Goal: Task Accomplishment & Management: Use online tool/utility

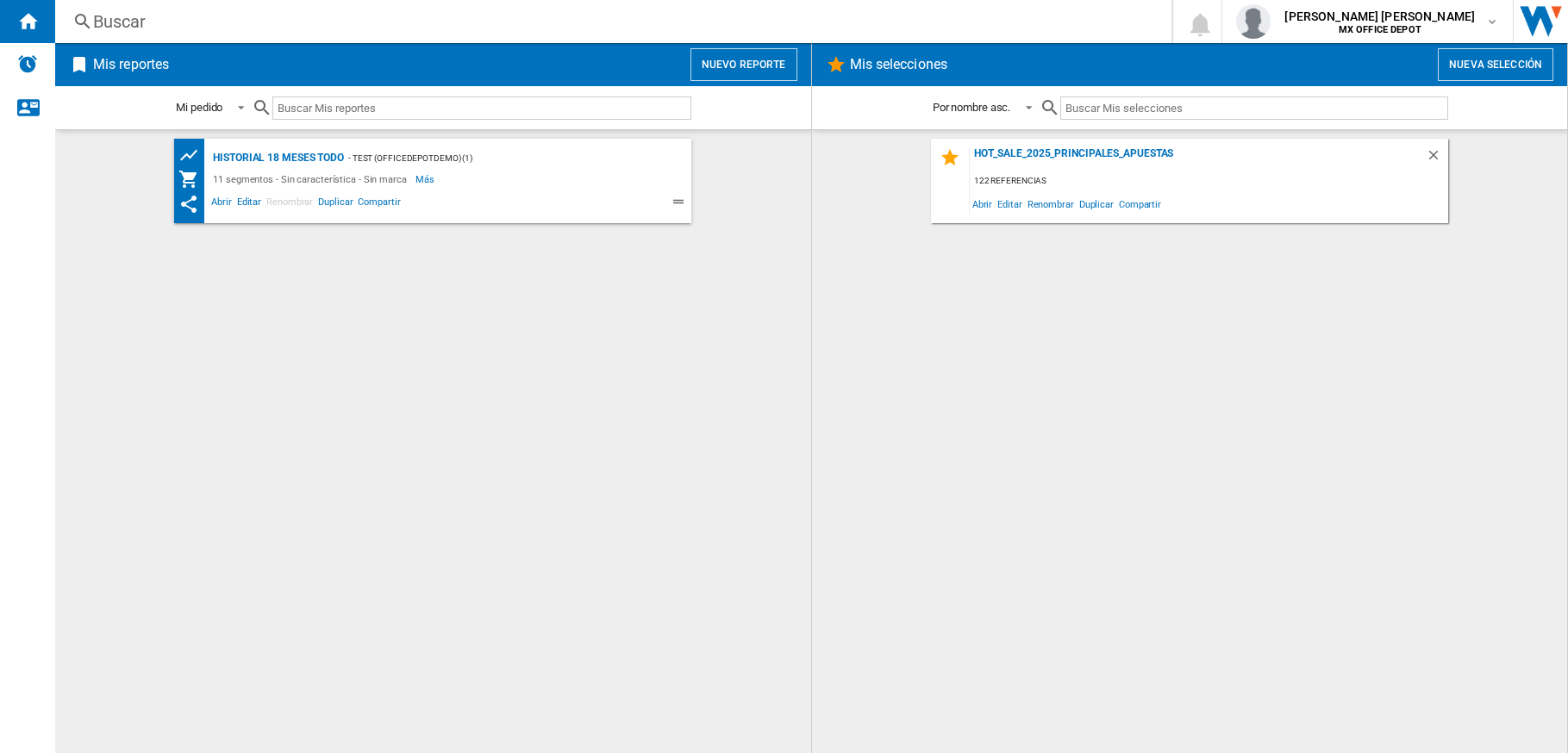
click at [708, 73] on button "Nuevo reporte" at bounding box center [743, 64] width 107 height 33
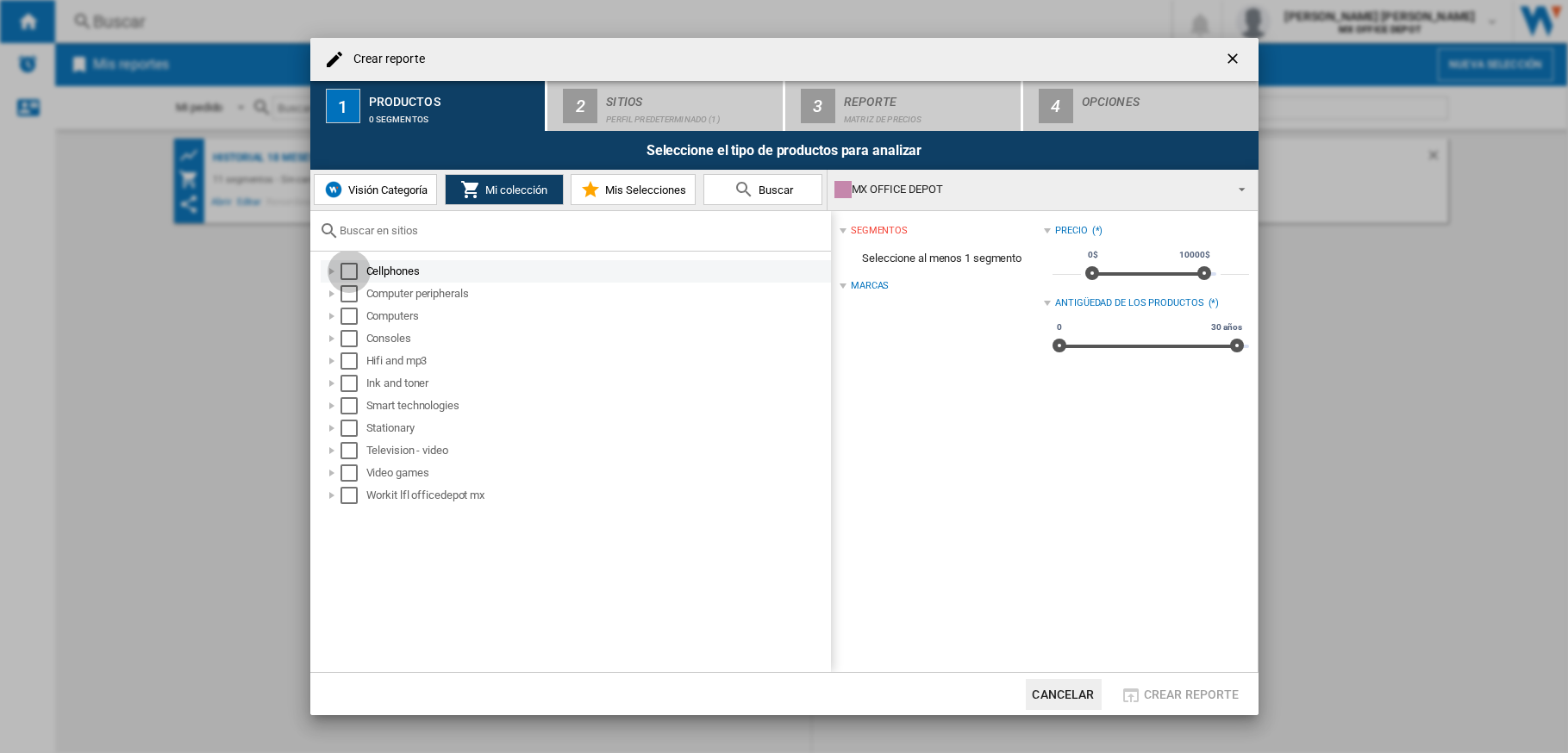
click at [346, 274] on div "Select" at bounding box center [349, 271] width 18 height 18
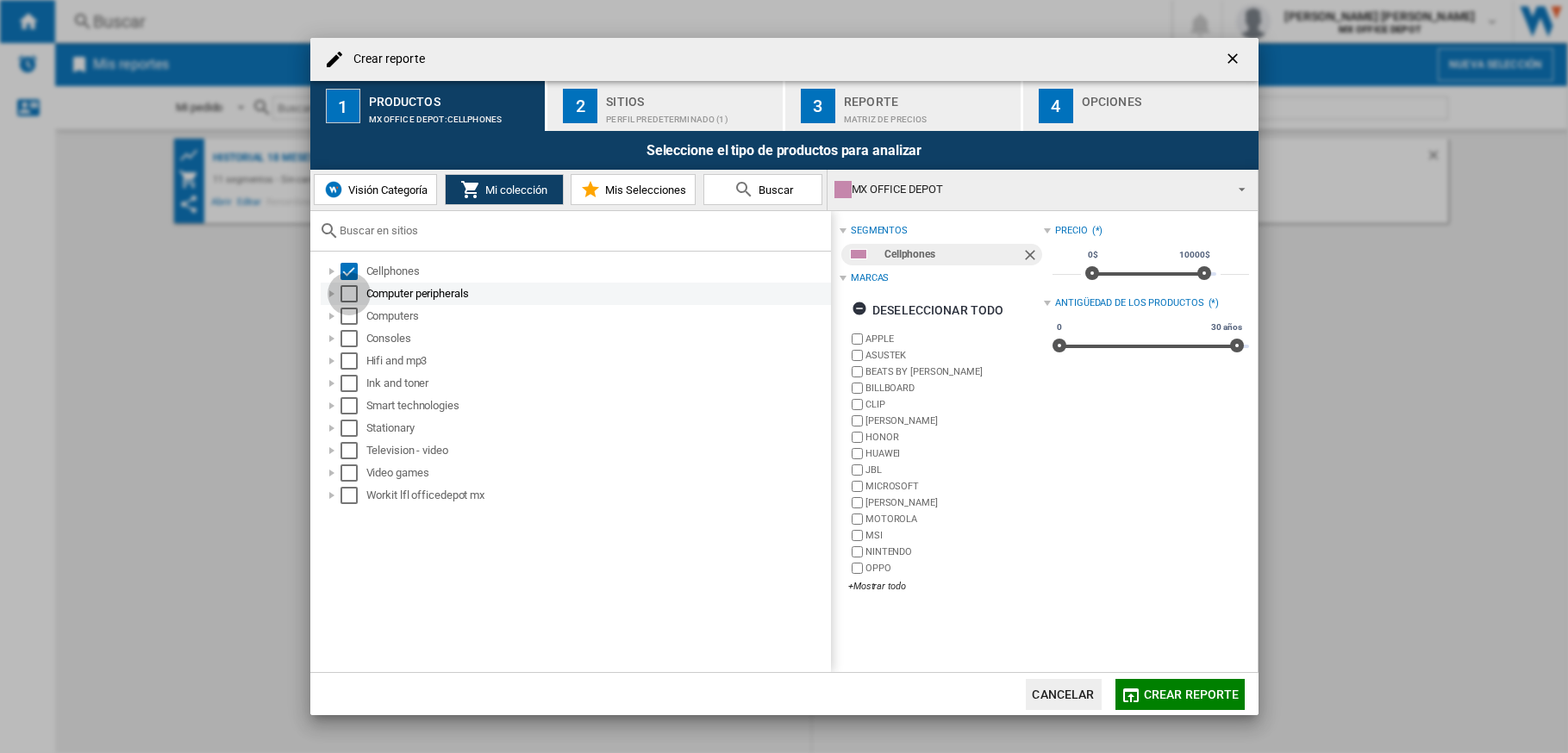
click at [345, 290] on div "Select" at bounding box center [349, 294] width 18 height 18
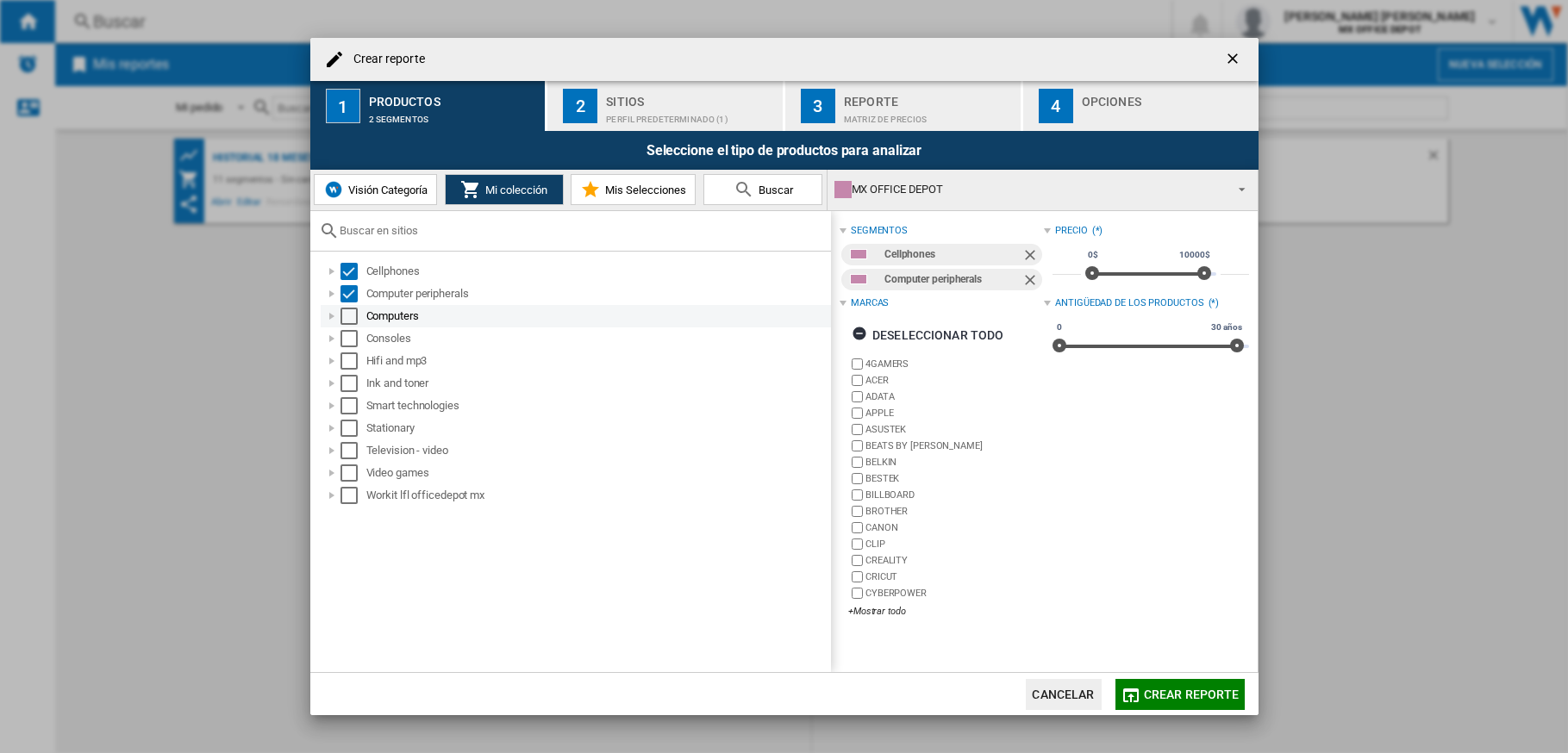
click at [347, 313] on div "Select" at bounding box center [349, 316] width 18 height 18
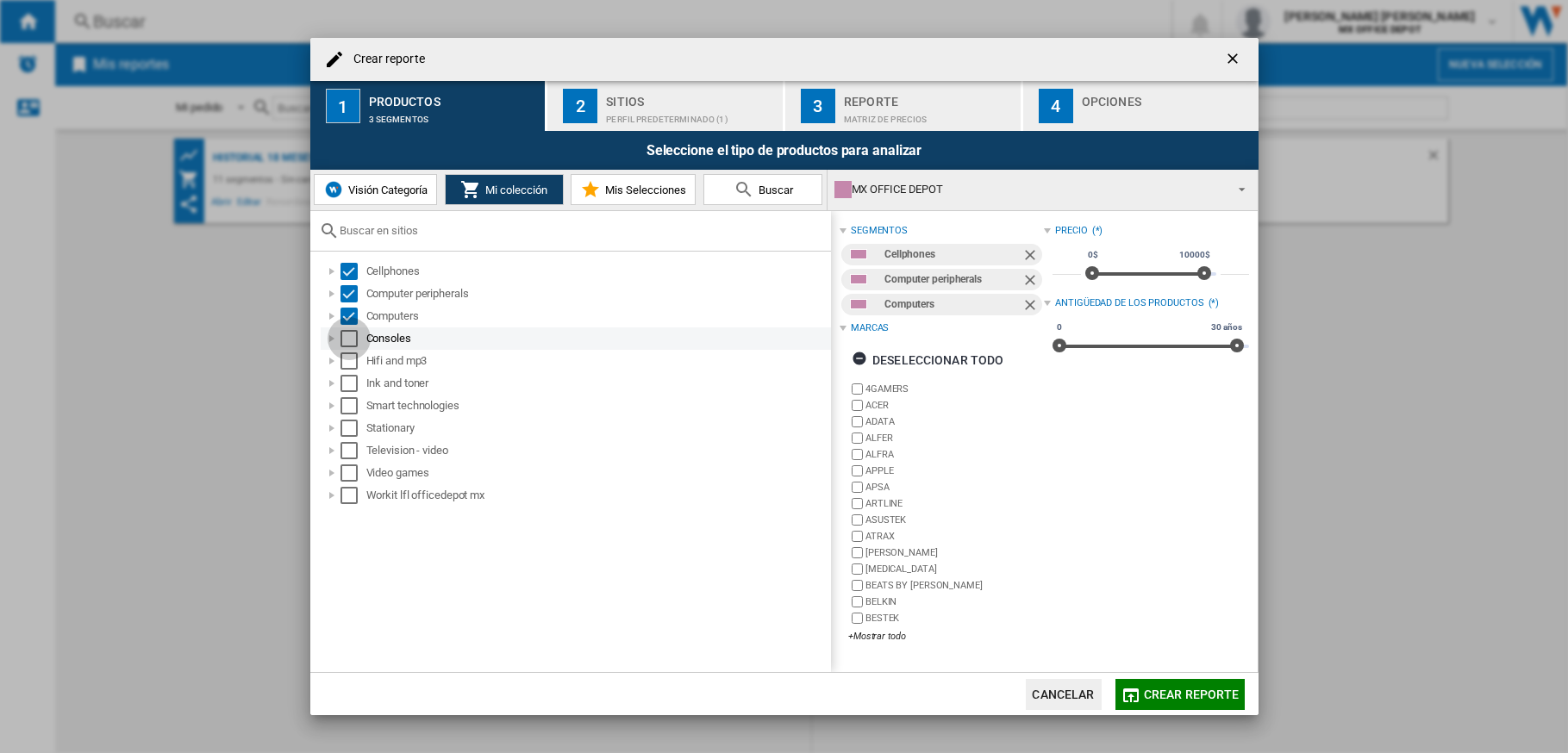
click at [347, 335] on div "Select" at bounding box center [349, 338] width 18 height 18
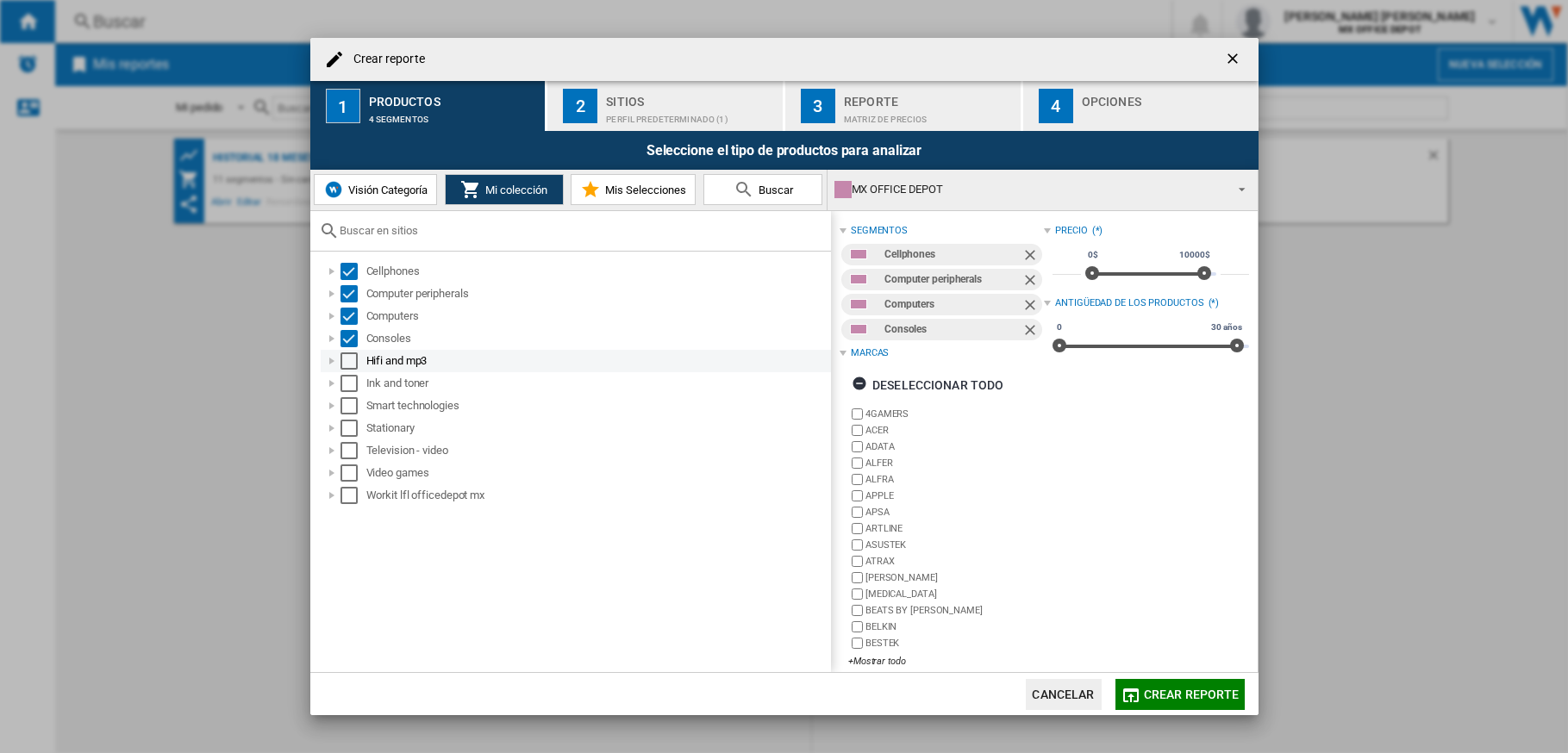
click at [347, 355] on div "Select" at bounding box center [349, 361] width 18 height 18
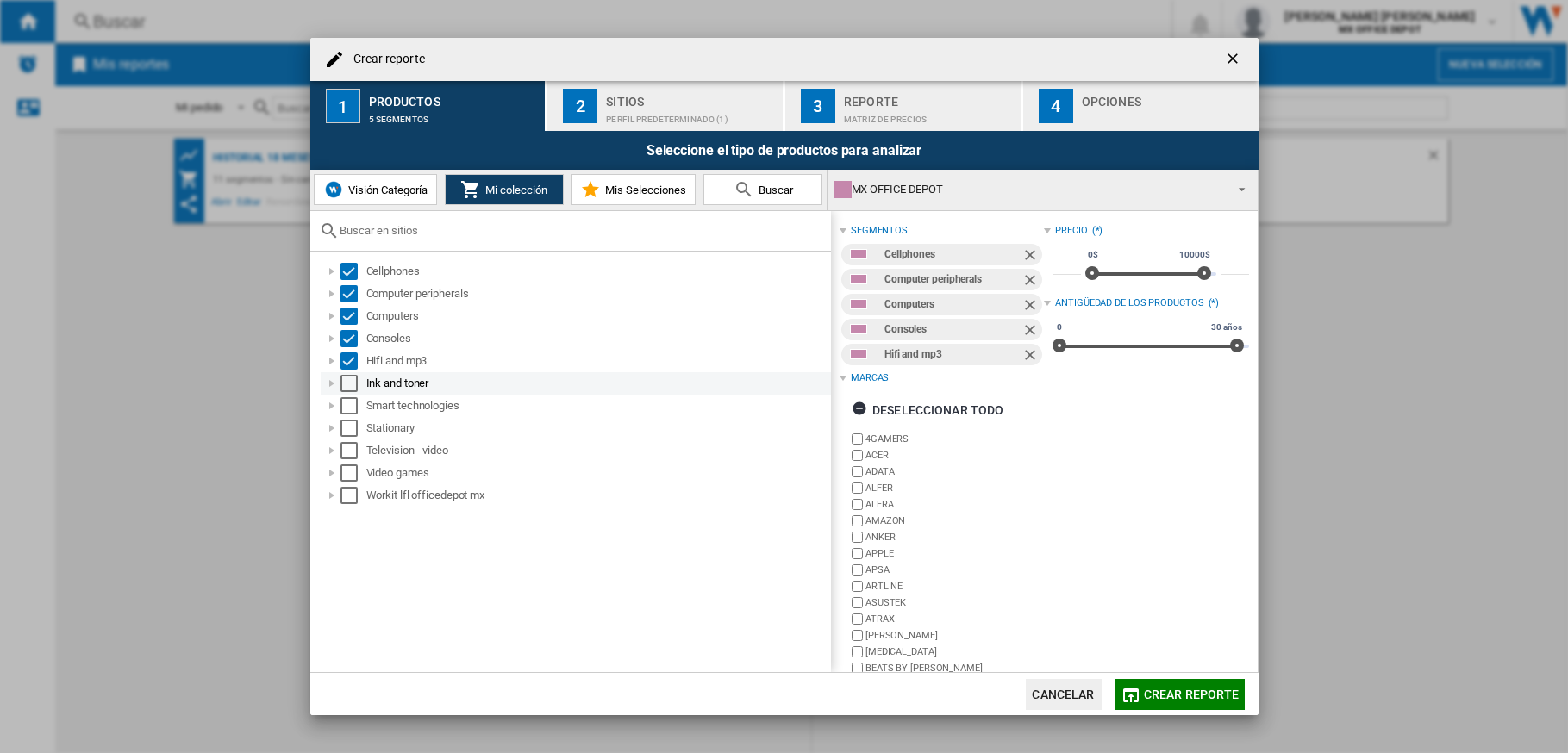
click at [352, 387] on div "Select" at bounding box center [349, 383] width 18 height 18
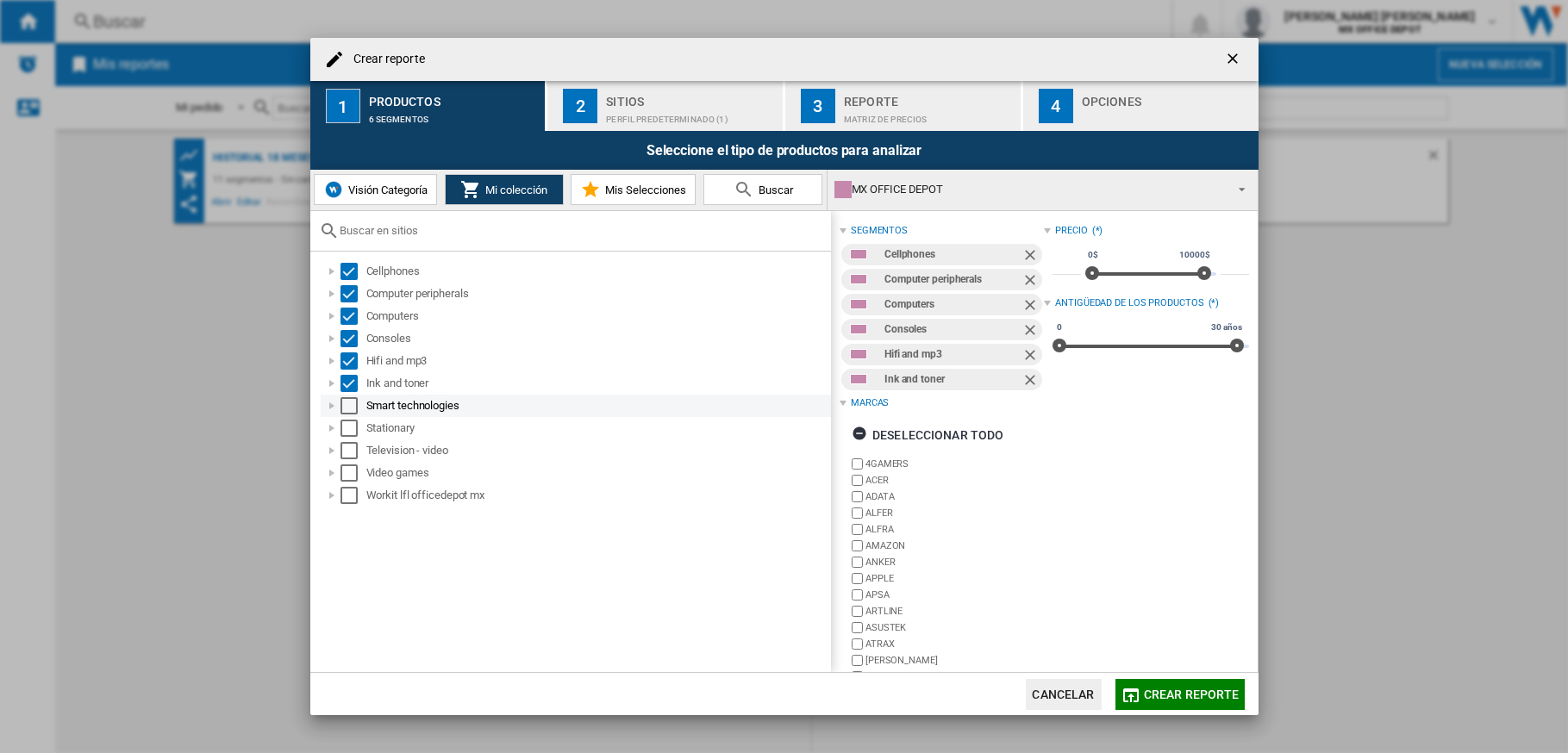
click at [351, 410] on div "Select" at bounding box center [349, 405] width 18 height 18
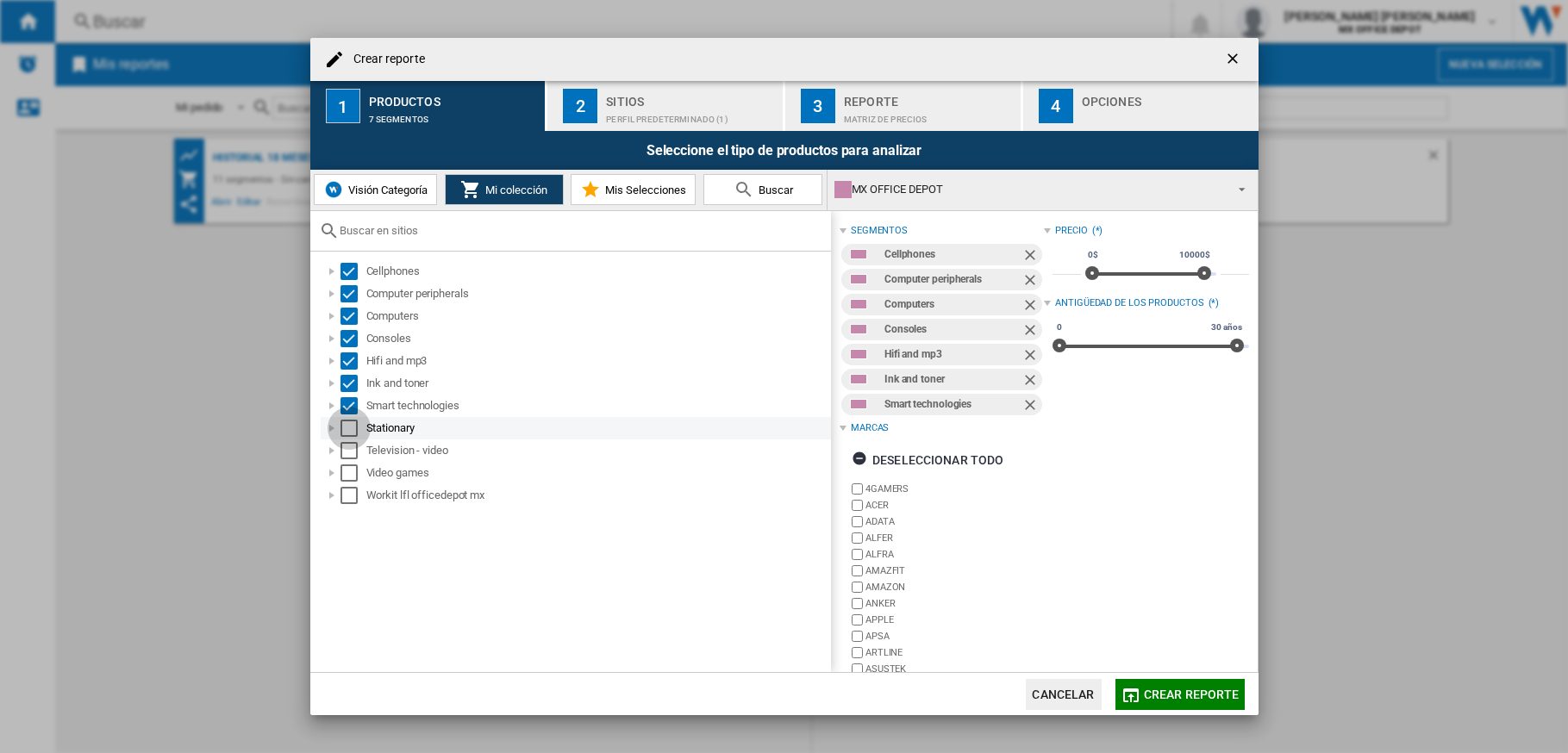
click at [348, 429] on div "Select" at bounding box center [349, 428] width 18 height 18
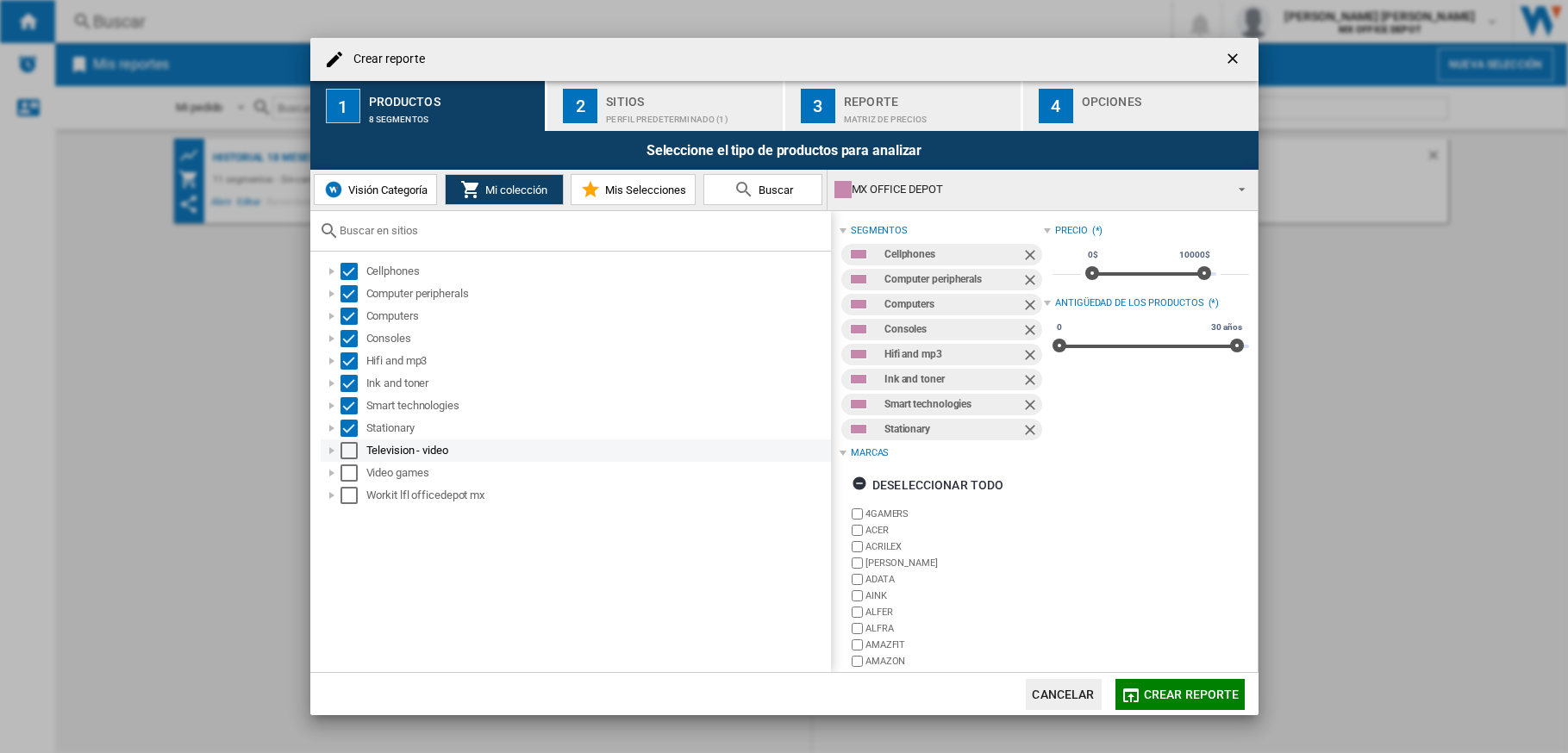
click at [351, 451] on div "Select" at bounding box center [349, 450] width 18 height 18
click at [347, 469] on div "Select" at bounding box center [349, 472] width 18 height 18
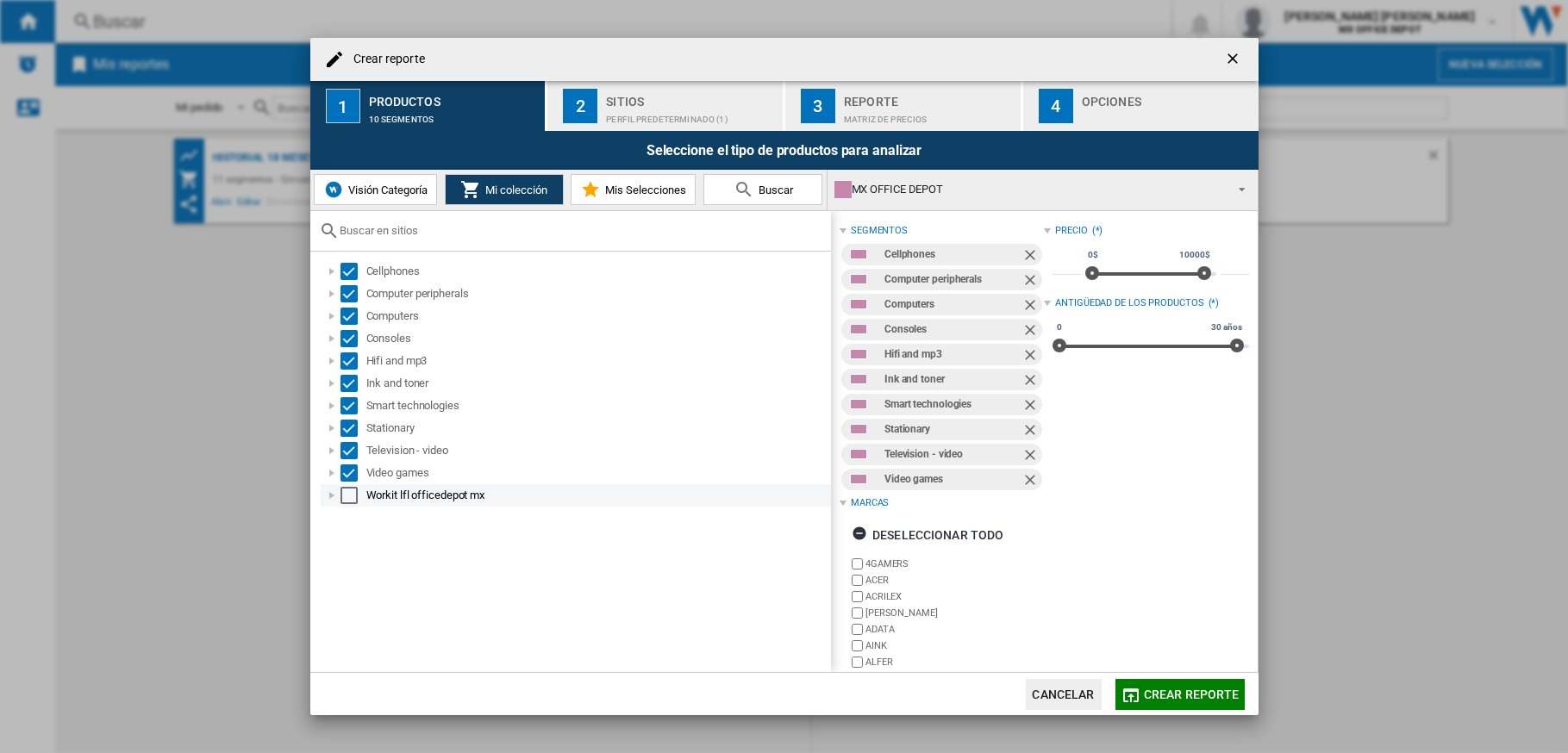
click at [352, 493] on div "Select" at bounding box center [349, 495] width 18 height 18
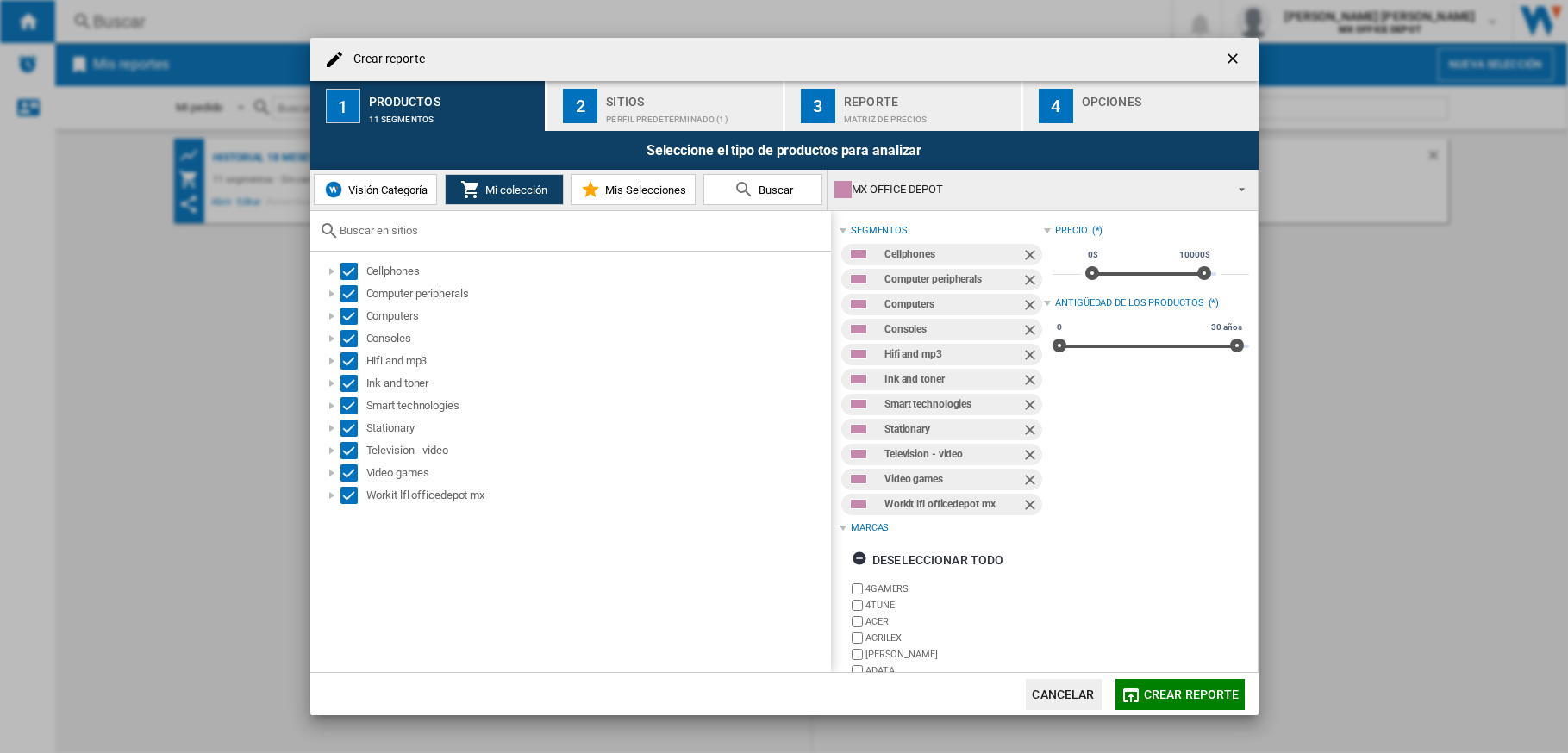
click at [641, 183] on span "Mis Selecciones" at bounding box center [644, 190] width 86 height 13
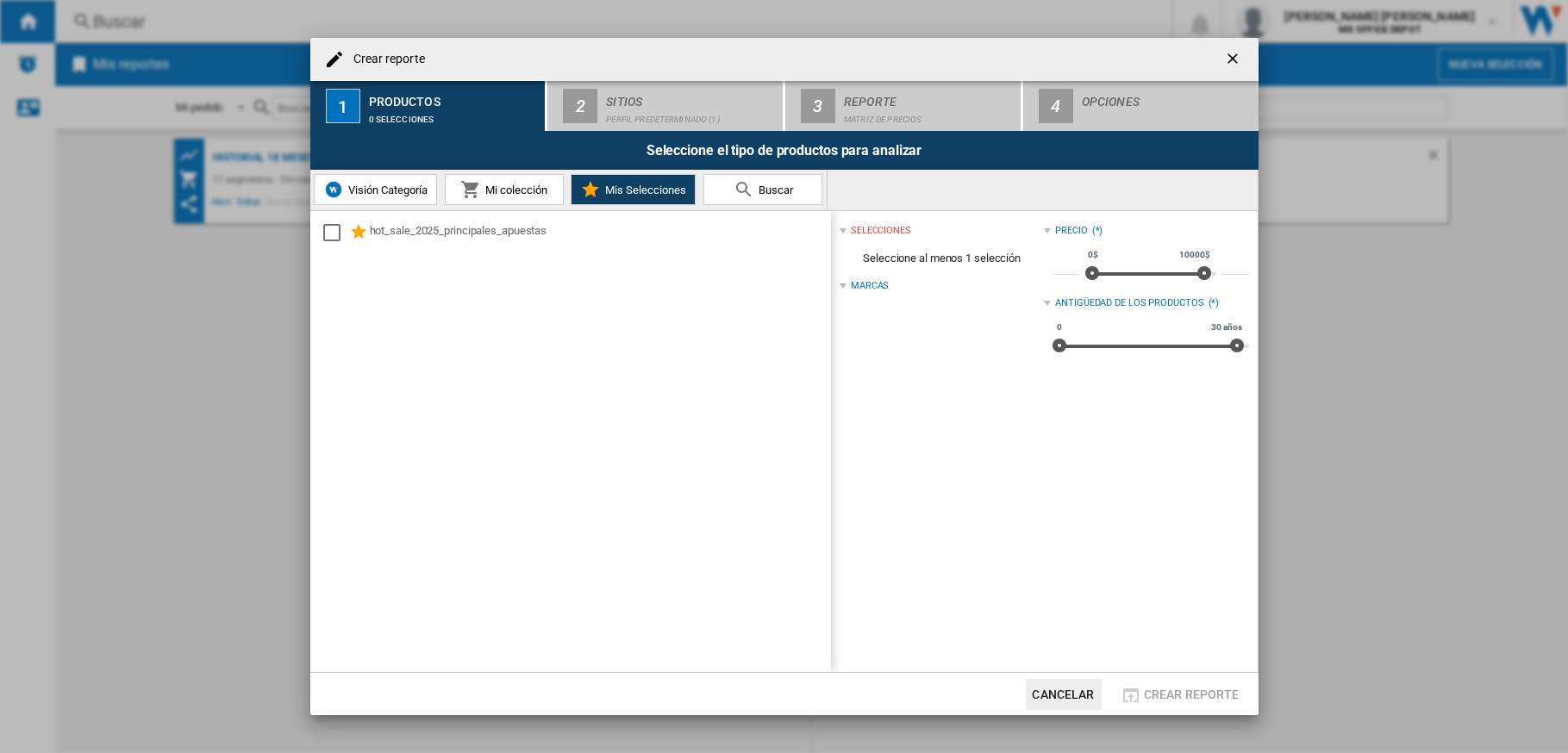
click at [496, 186] on span "Mi colección" at bounding box center [513, 190] width 66 height 13
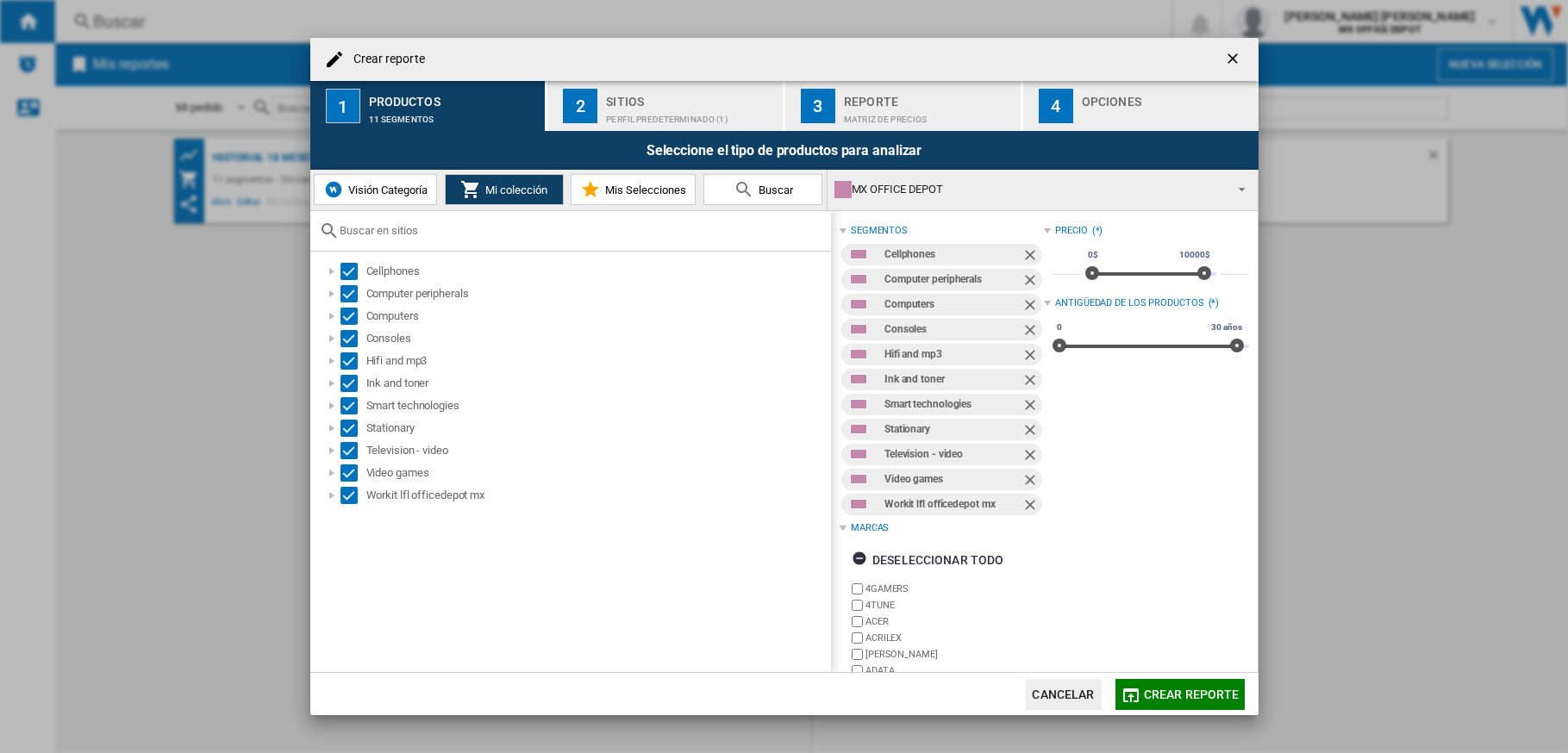
click at [632, 122] on div "Perfil predeterminado (1)" at bounding box center [690, 114] width 170 height 18
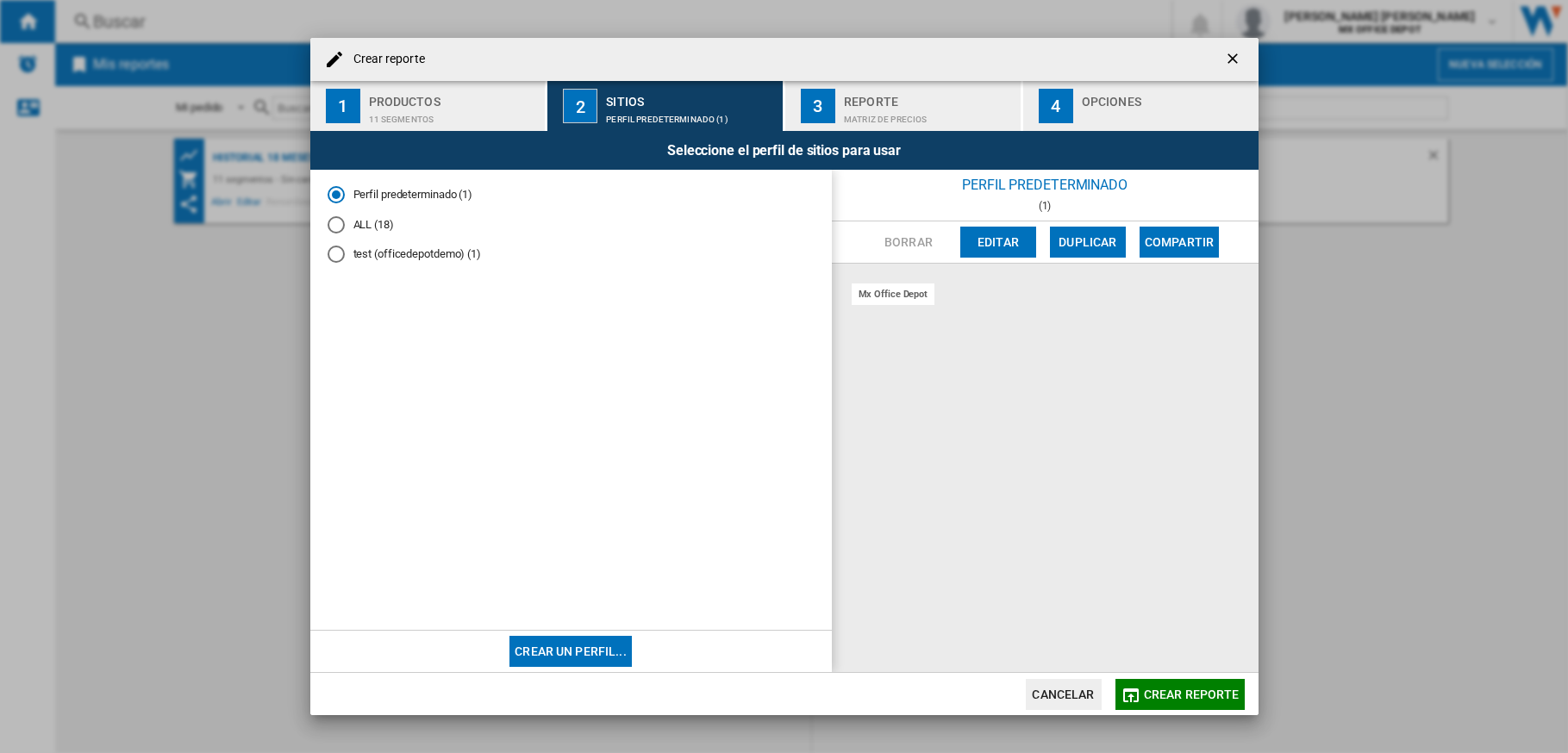
click at [338, 225] on div "ALL (18)" at bounding box center [336, 225] width 18 height 18
click at [1001, 252] on button "Editar" at bounding box center [998, 242] width 76 height 31
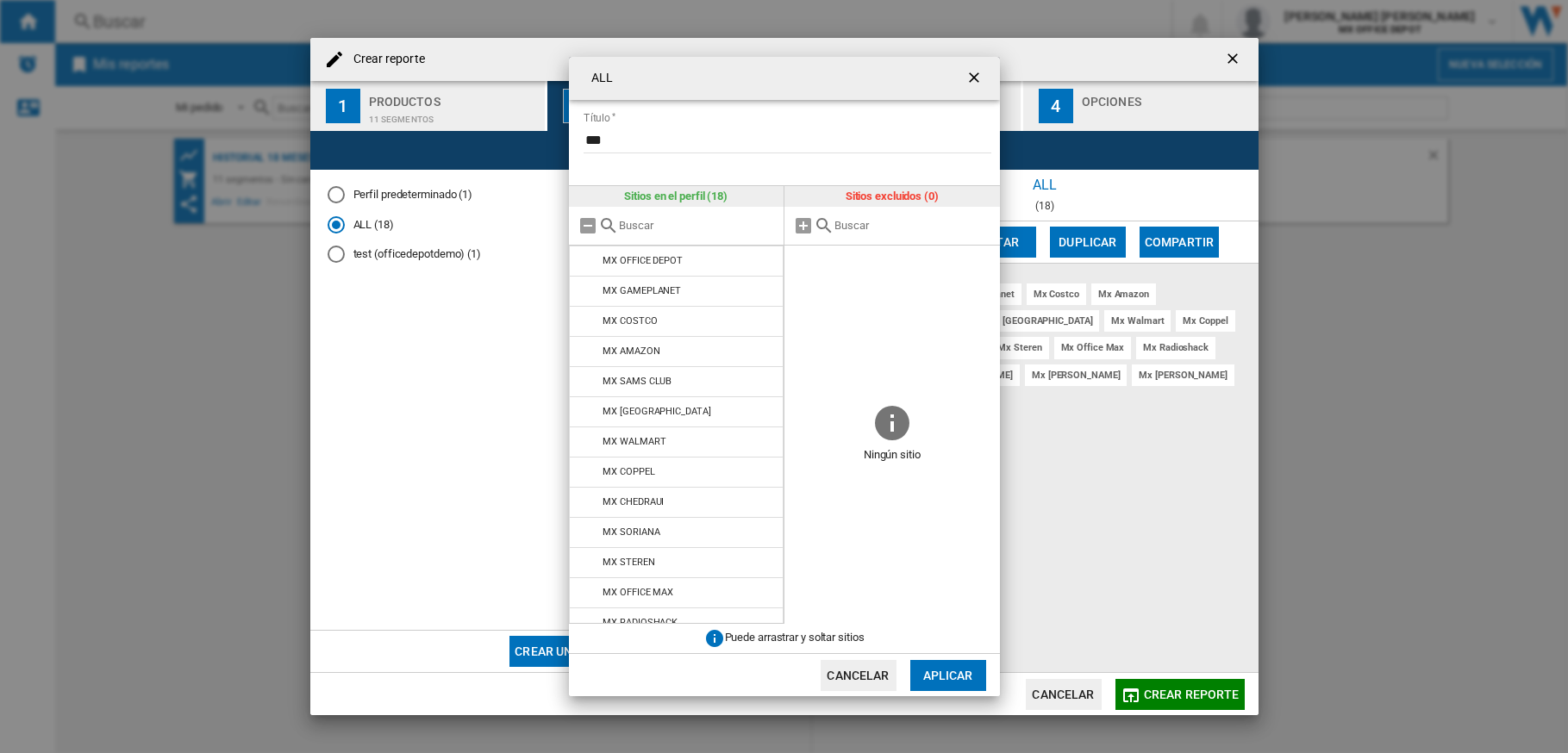
click at [856, 669] on button "Cancelar" at bounding box center [858, 675] width 76 height 31
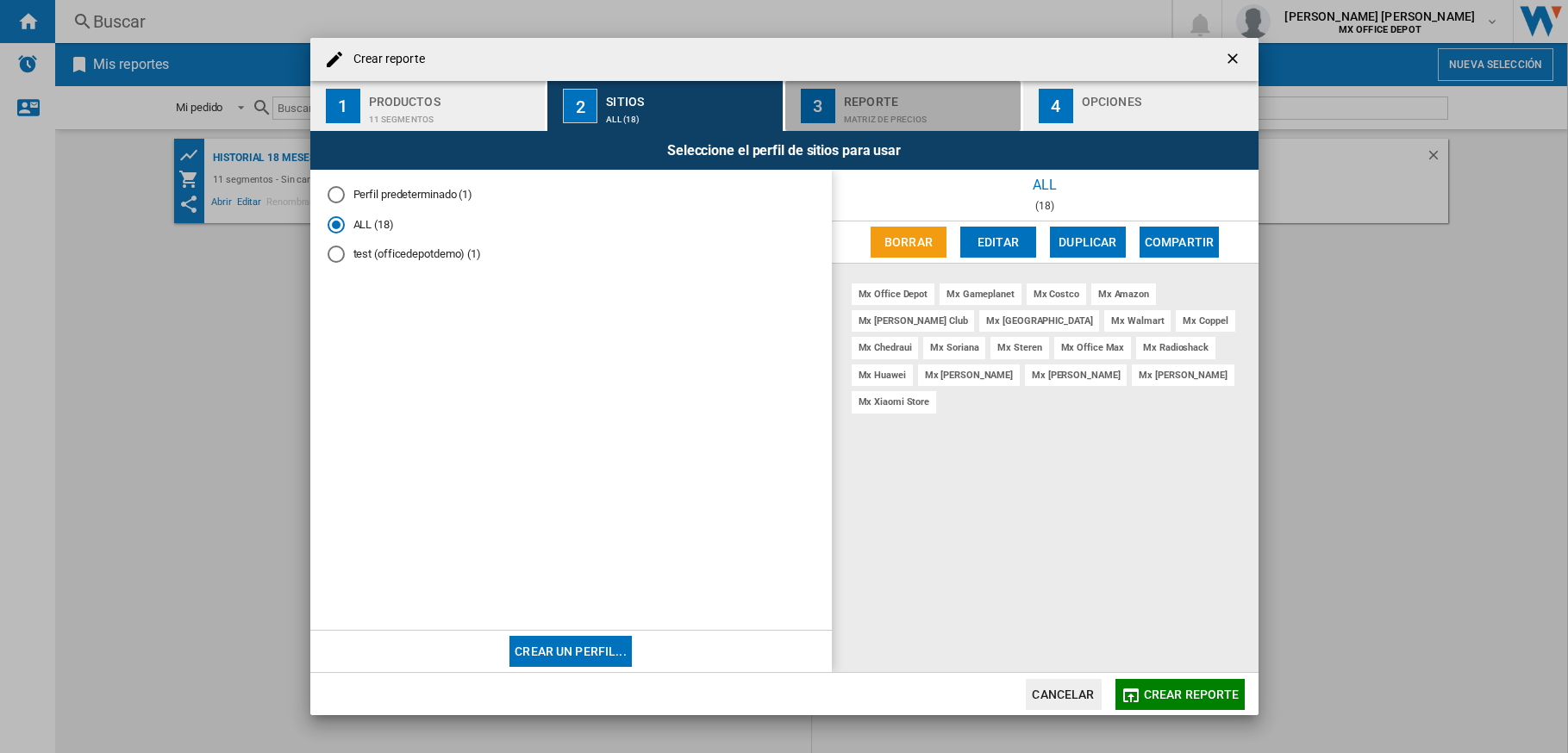
click at [852, 109] on div "Matriz de precios" at bounding box center [928, 114] width 170 height 18
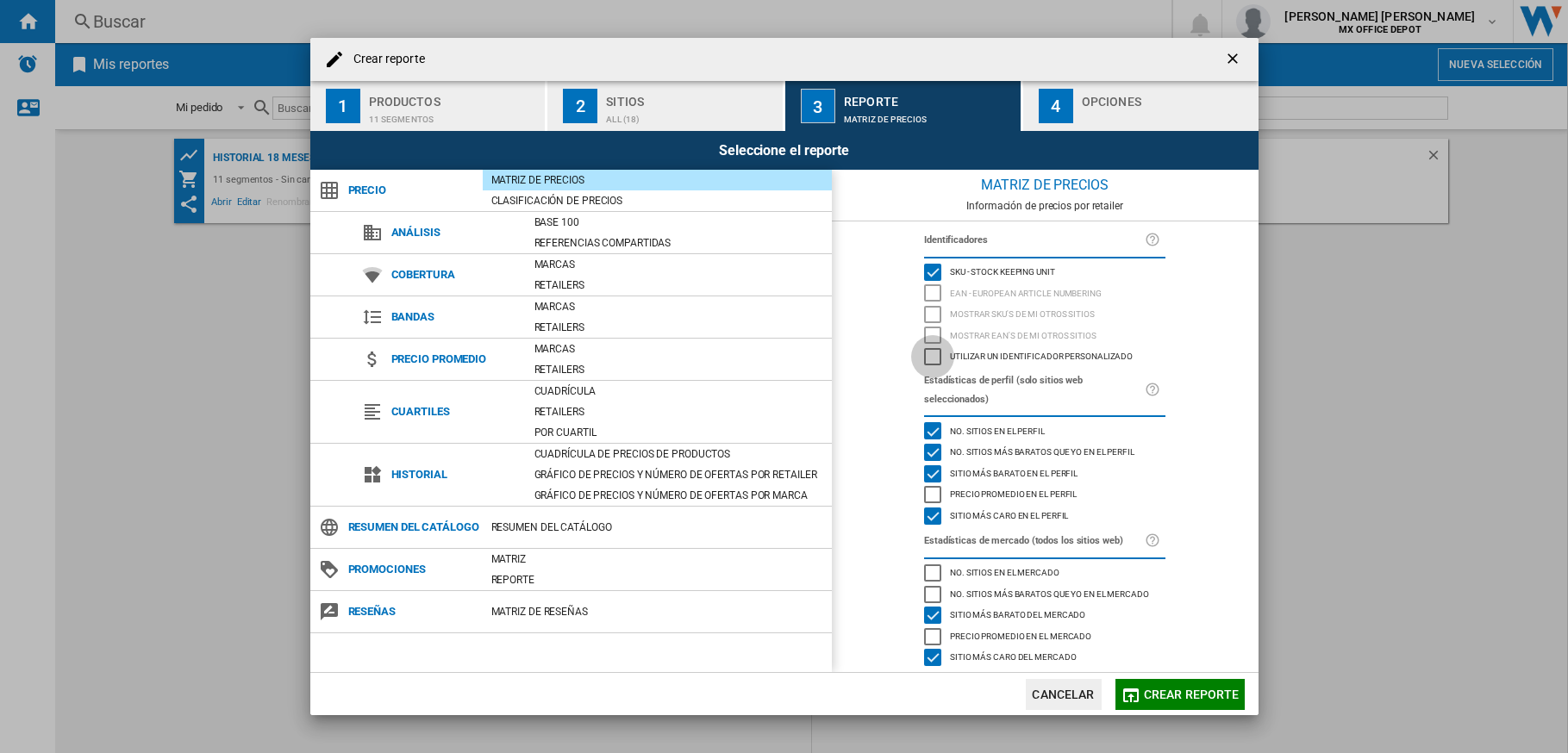
click at [933, 362] on div "Utilizar un identificador personalizado" at bounding box center [932, 356] width 18 height 18
click at [1070, 95] on div "4" at bounding box center [1056, 105] width 34 height 34
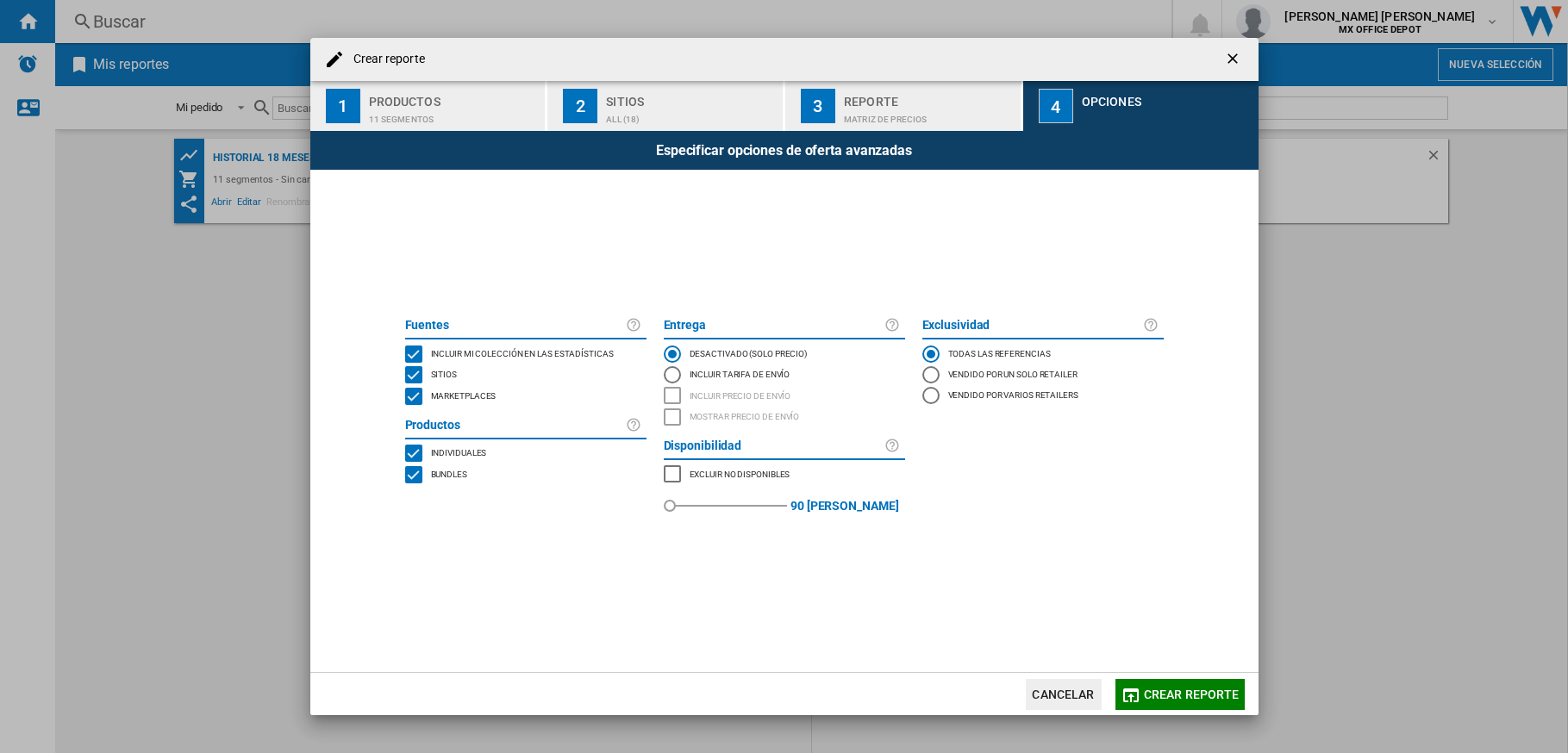
click at [1145, 695] on span "Crear reporte" at bounding box center [1191, 694] width 96 height 14
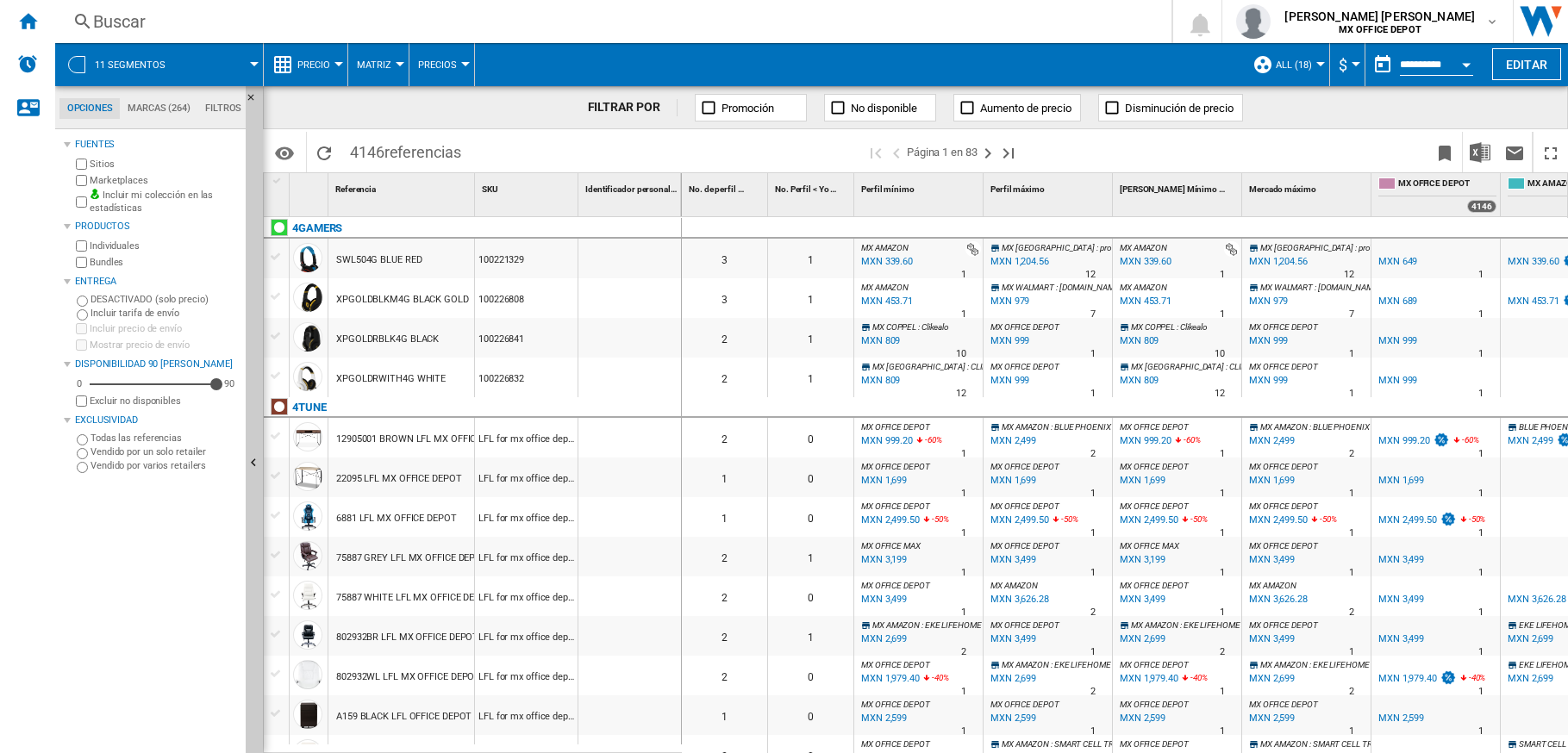
click at [1346, 64] on span "$" at bounding box center [1342, 64] width 8 height 18
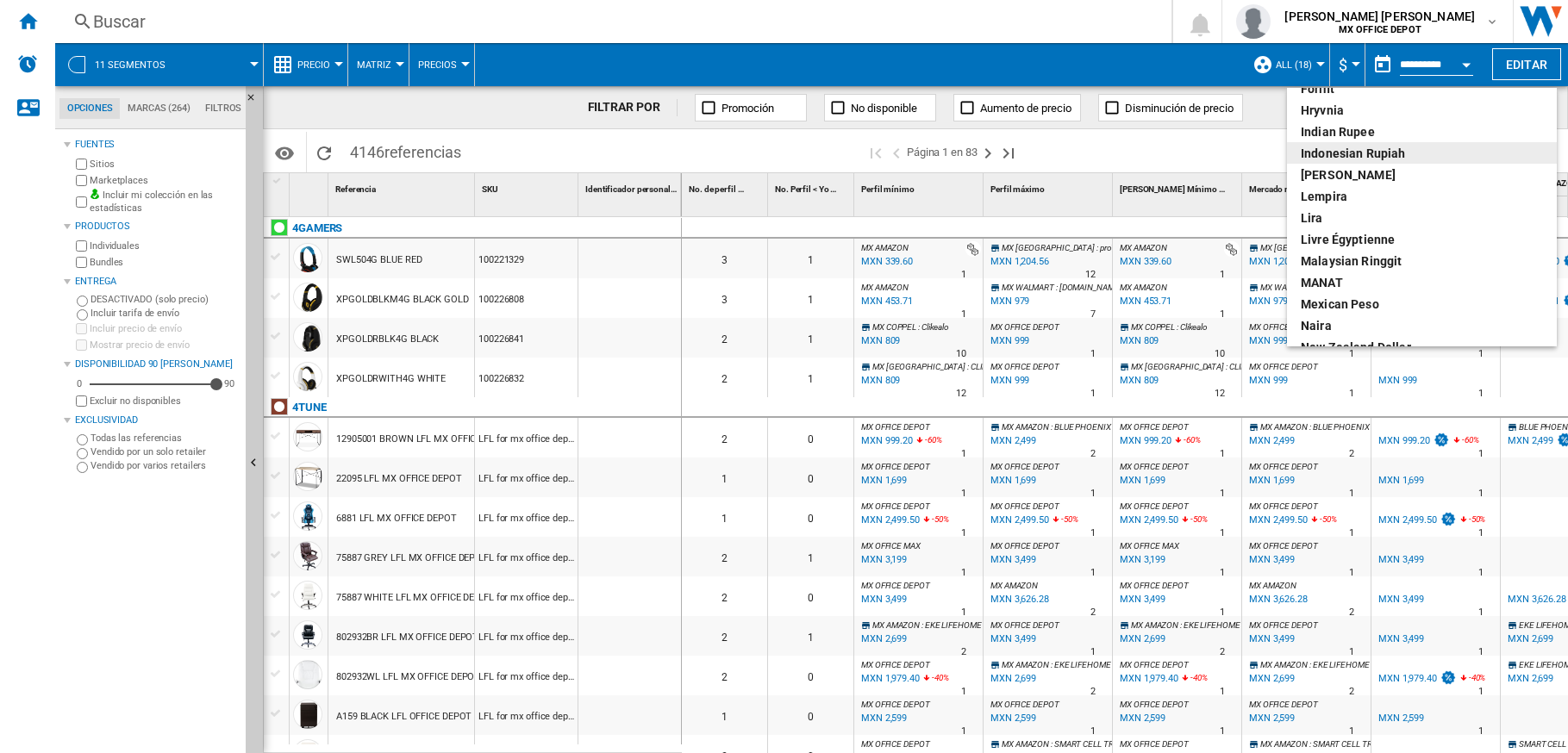
scroll to position [402, 0]
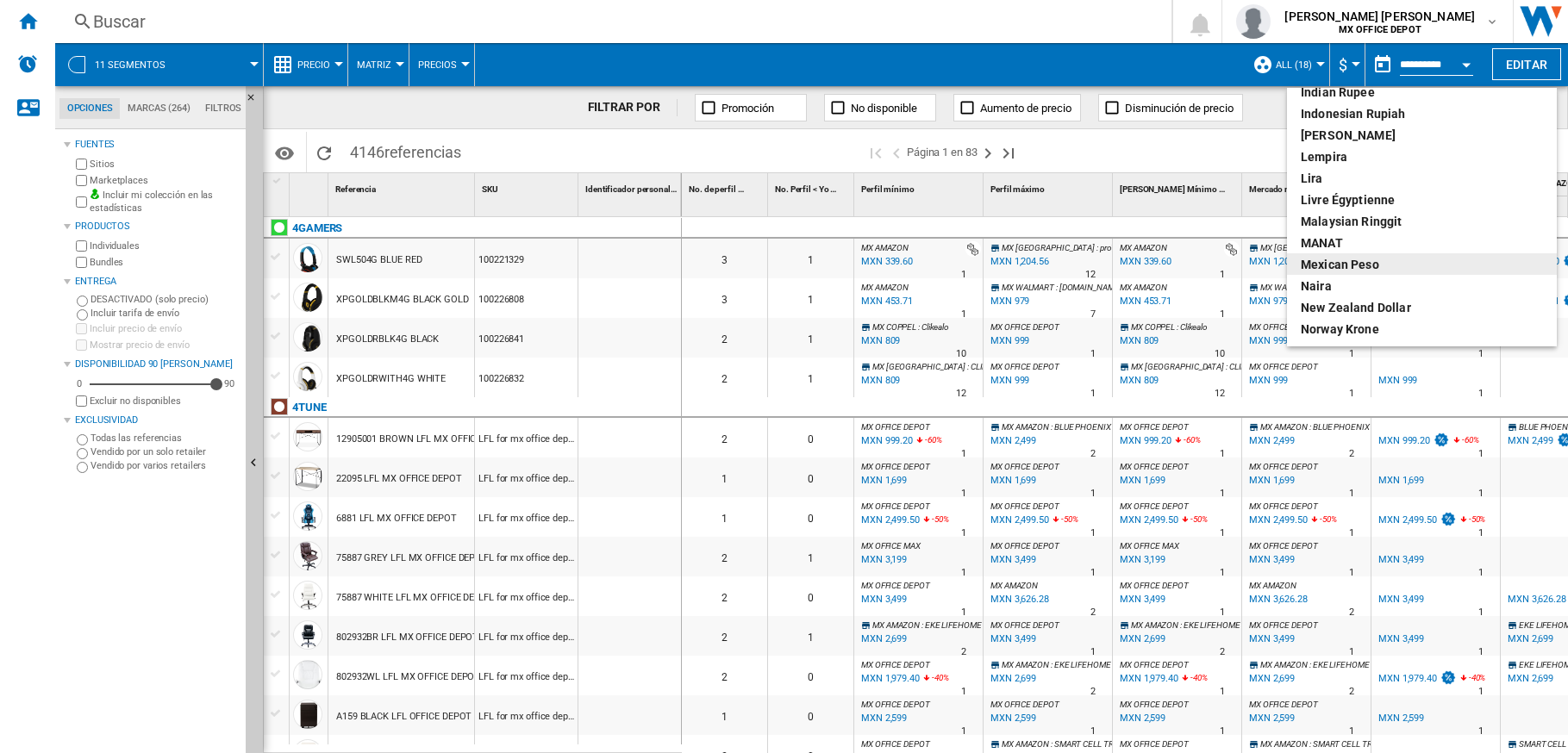
click at [1340, 269] on div "Mexican peso" at bounding box center [1421, 264] width 242 height 18
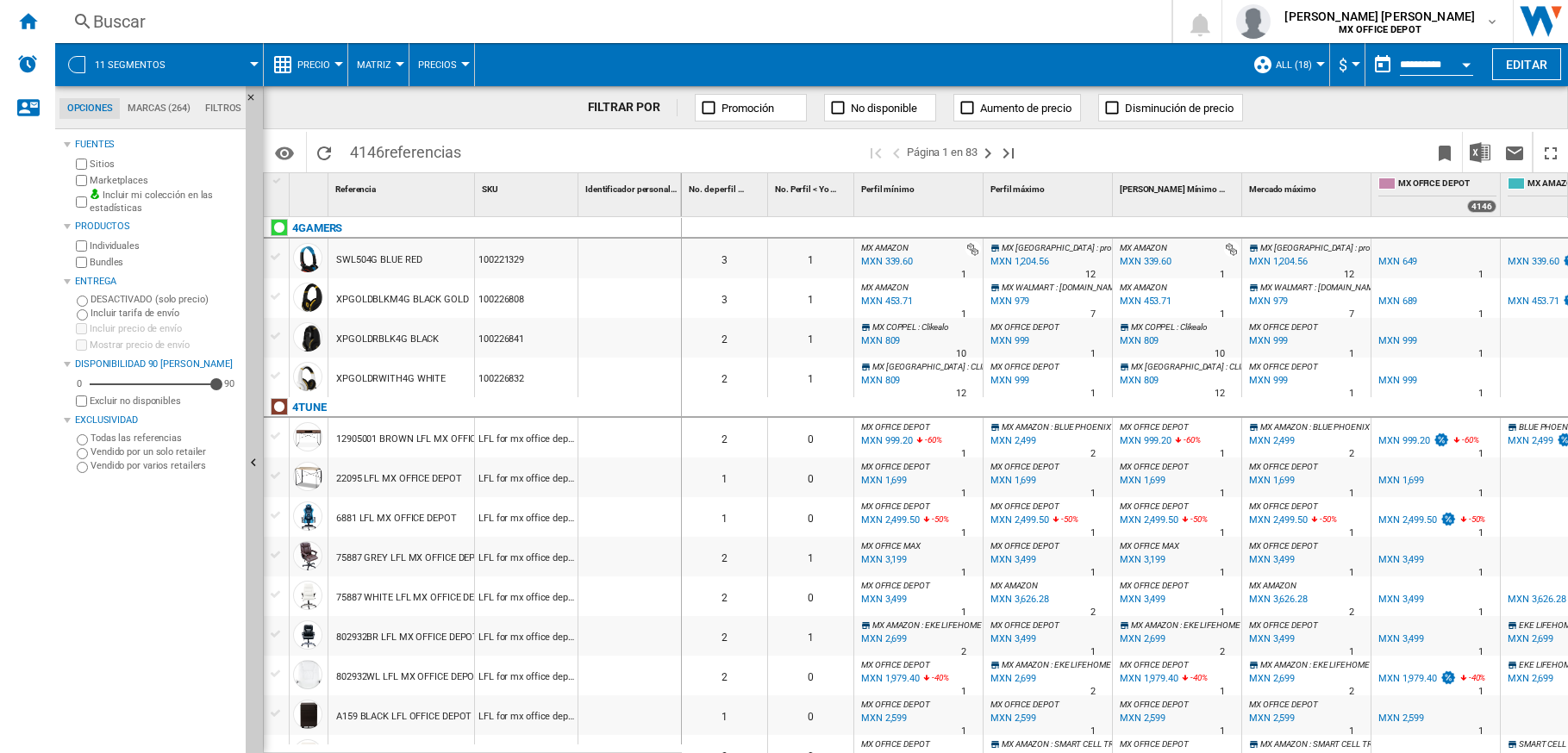
click at [1296, 54] on button "ALL (18)" at bounding box center [1298, 64] width 45 height 43
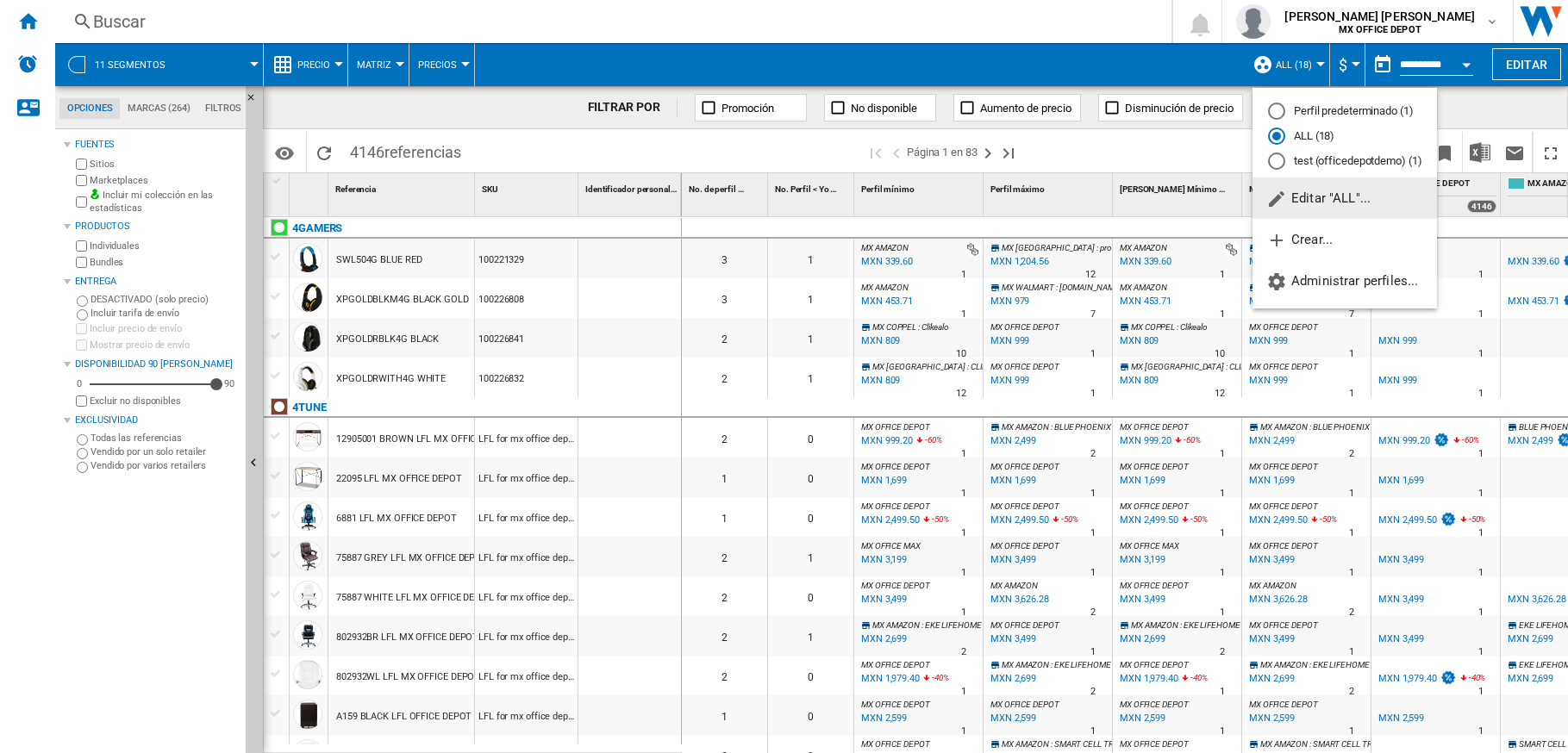
click at [1196, 72] on md-backdrop at bounding box center [784, 376] width 1568 height 753
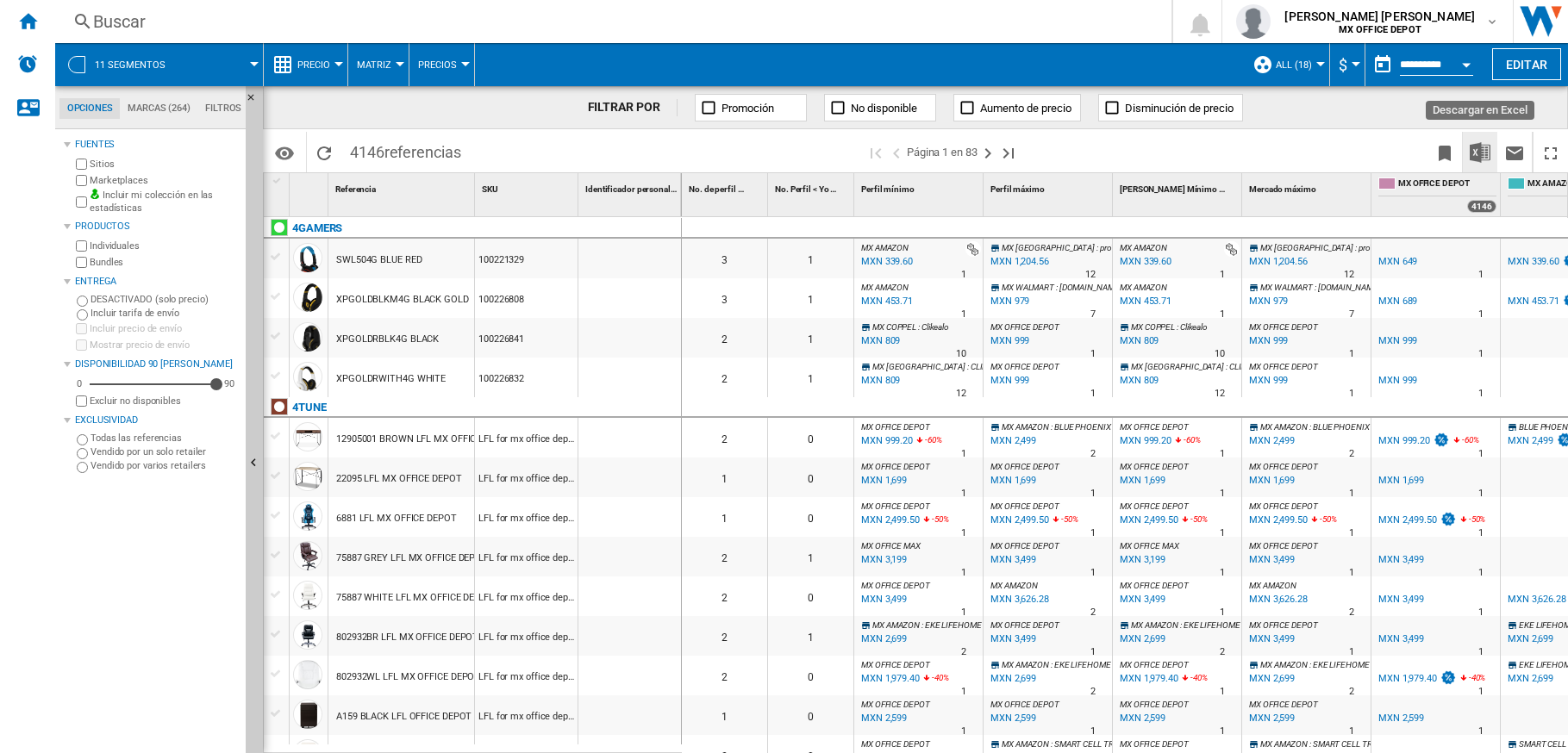
click at [1485, 147] on img "Descargar en Excel" at bounding box center [1480, 152] width 20 height 20
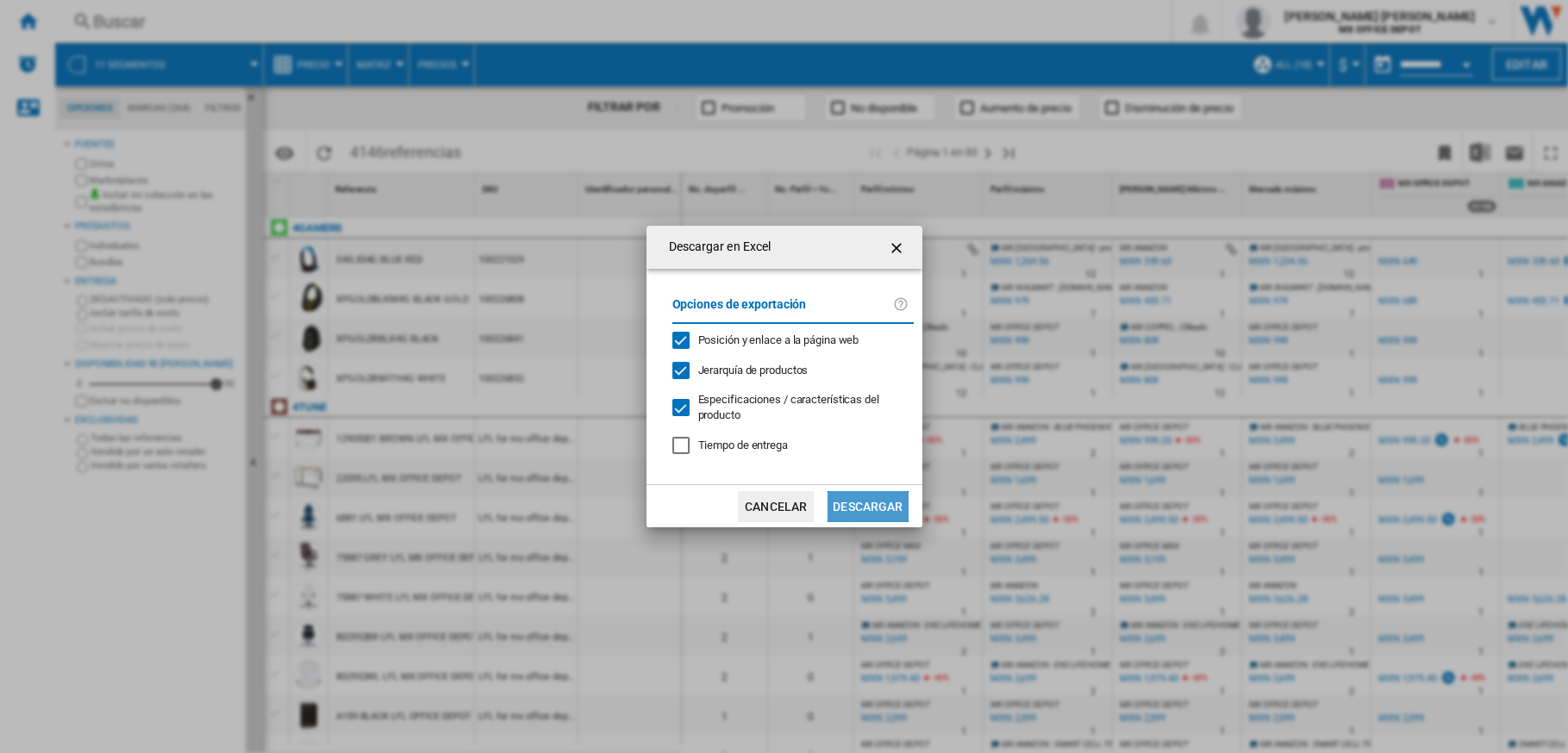
click at [854, 510] on button "Descargar" at bounding box center [868, 506] width 80 height 31
